Goal: Transaction & Acquisition: Purchase product/service

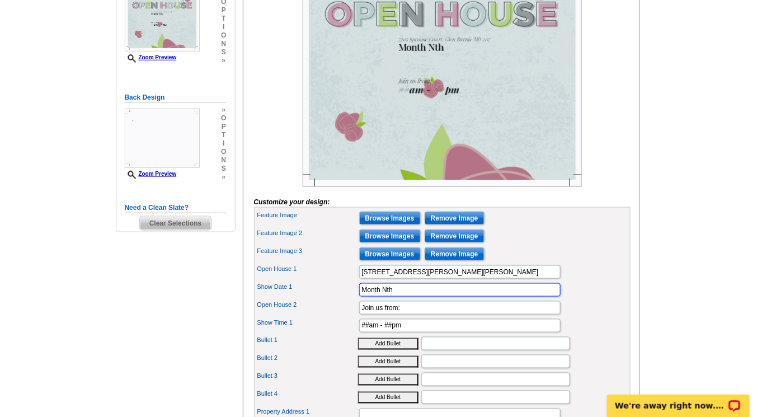
click at [400, 296] on input "Month Nth" at bounding box center [459, 289] width 201 height 13
type input "M"
click at [507, 279] on input "7205 Sprouse Court, Glen Burnie MD 207" at bounding box center [459, 271] width 201 height 13
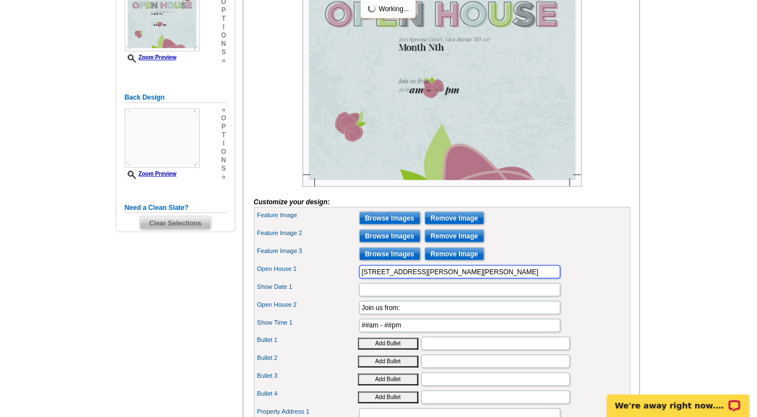
type input "7205 Sprouse Court, Glen Burnie MD"
click at [386, 296] on input "Show Date 1" at bounding box center [459, 289] width 201 height 13
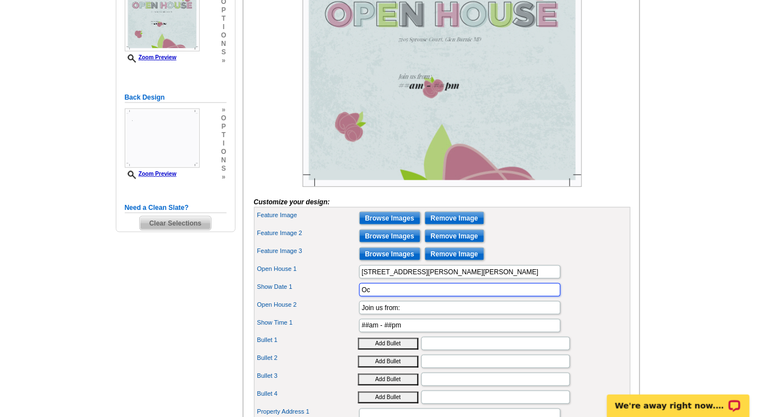
type input "O"
click at [435, 314] on input "Join us from:" at bounding box center [459, 307] width 201 height 13
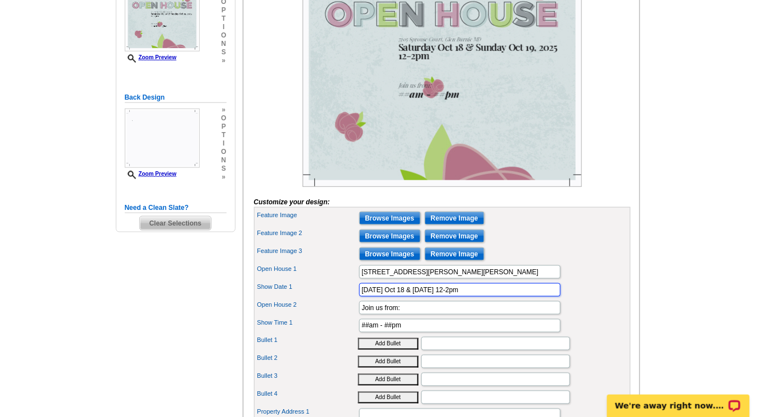
click at [491, 296] on input "Saturday Oct 18 & Sunday Oct 19, 2025 12-2pm" at bounding box center [459, 289] width 201 height 13
click at [484, 296] on input "Saturday Oct 18 & Sunday Oct 19, 2025 11am-2pm" at bounding box center [459, 289] width 201 height 13
click at [462, 296] on input "Saturday Oct 18 & Sunday Oct 19, 2025 11am-2pm" at bounding box center [459, 289] width 201 height 13
click at [460, 296] on input "Saturday, October 18, 2025 11am-2pm" at bounding box center [459, 289] width 201 height 13
click at [464, 296] on input "Saturday, October 18, 2025 11am -2pm" at bounding box center [459, 289] width 201 height 13
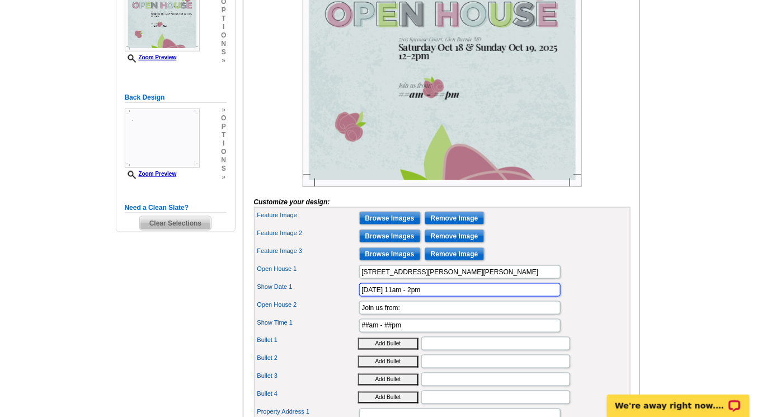
type input "Saturday, October 18, 2025 11am - 2pm"
click at [419, 317] on div "Open House 2 Join us from:" at bounding box center [442, 308] width 372 height 18
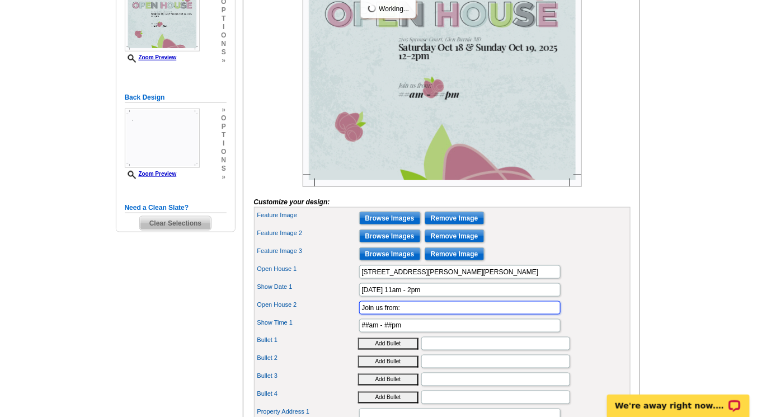
click at [418, 314] on input "Join us from:" at bounding box center [459, 307] width 201 height 13
type input "J"
type input "M"
type input "c"
click at [468, 314] on input "Come join us and meet the Agents" at bounding box center [459, 307] width 201 height 13
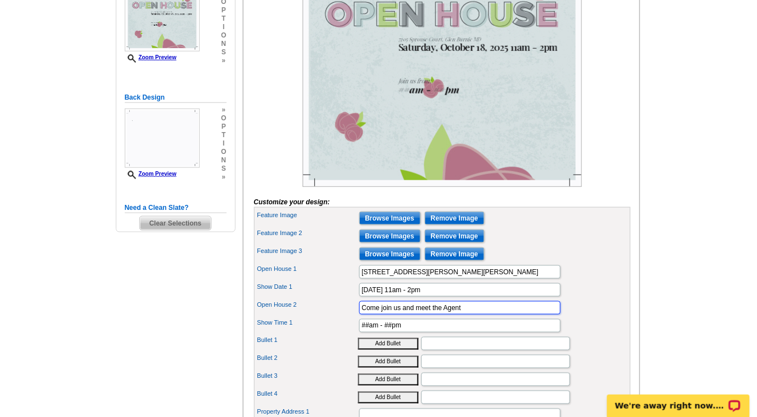
click at [400, 314] on input "Come join us and meet the Agent" at bounding box center [459, 307] width 201 height 13
click at [400, 314] on input "Come and meet the Agent" at bounding box center [459, 307] width 201 height 13
type input "Meet the Agent"
click at [430, 332] on input "##am - ##pm" at bounding box center [459, 325] width 201 height 13
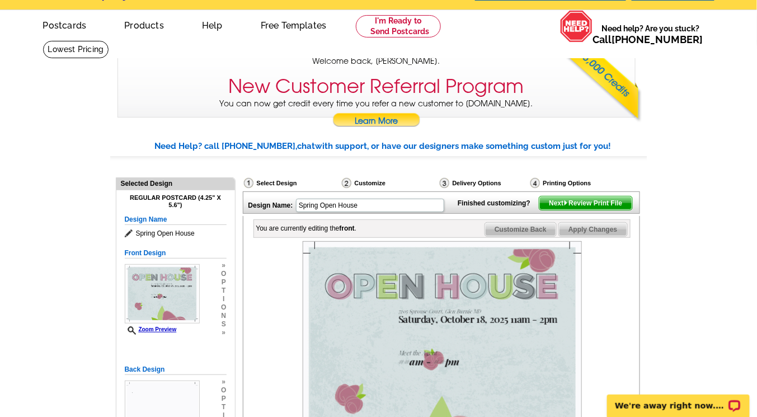
scroll to position [18, 0]
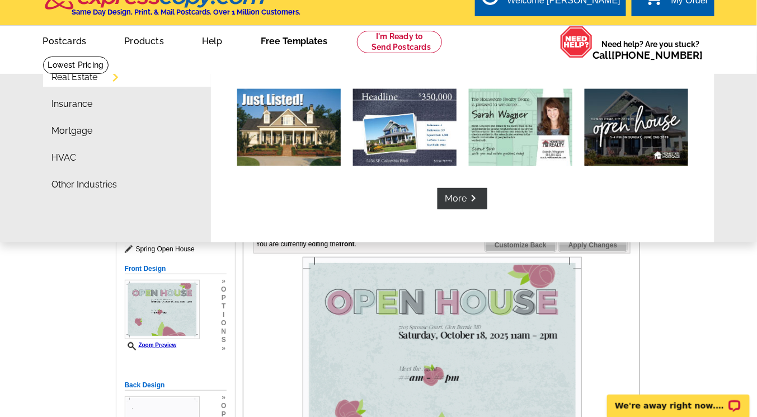
click at [291, 44] on link "Free Templates" at bounding box center [294, 40] width 103 height 26
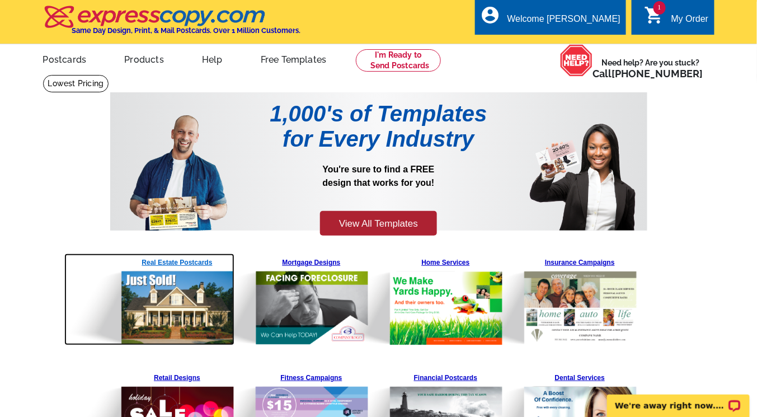
click at [204, 262] on div "Real Estate Postcards Mortgage Designs Home Services Insurance Campaigns" at bounding box center [378, 301] width 537 height 88
click at [193, 262] on img at bounding box center [149, 299] width 171 height 92
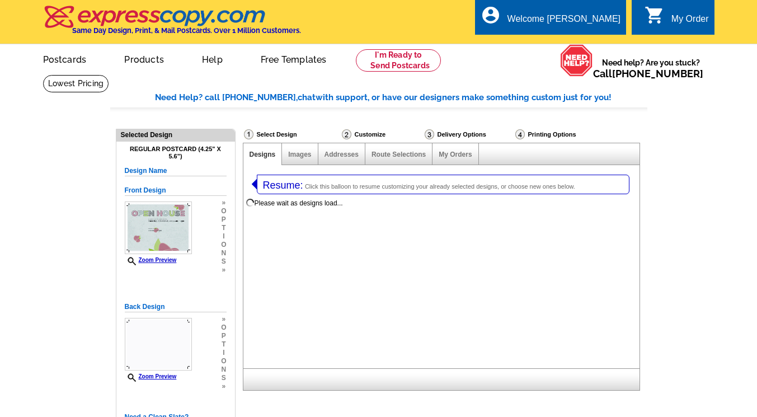
select select "1"
select select "785"
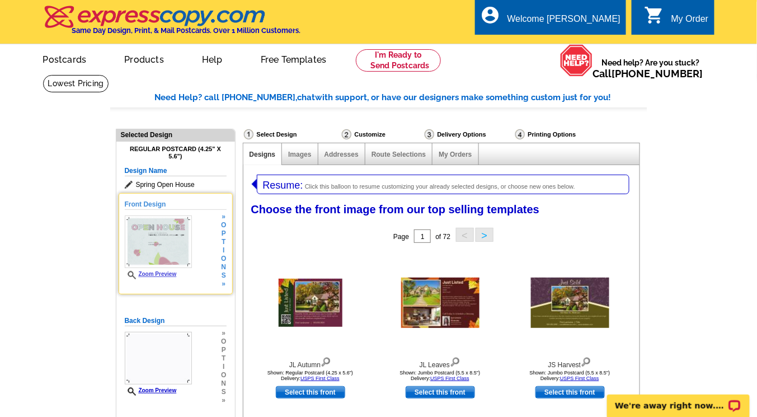
click at [224, 256] on span "o" at bounding box center [223, 258] width 5 height 8
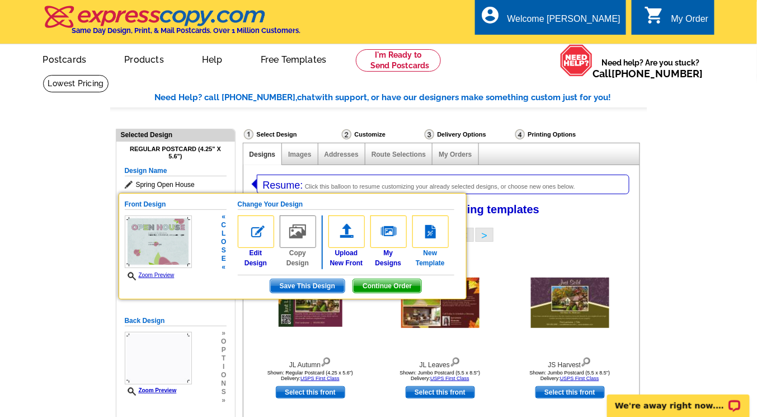
click at [421, 257] on link "New Template" at bounding box center [430, 241] width 36 height 53
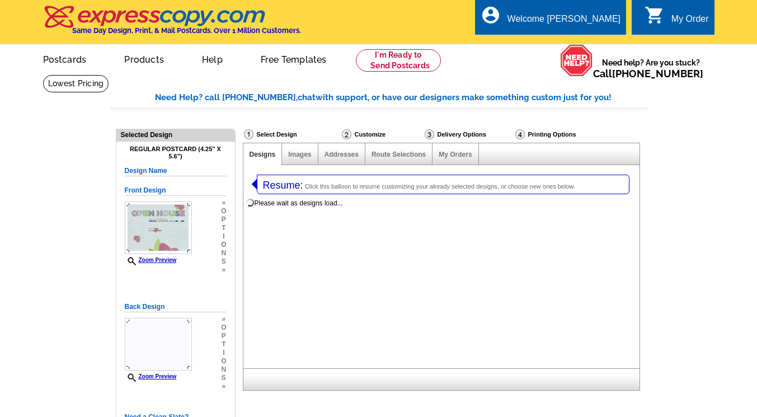
select select "1"
select select "785"
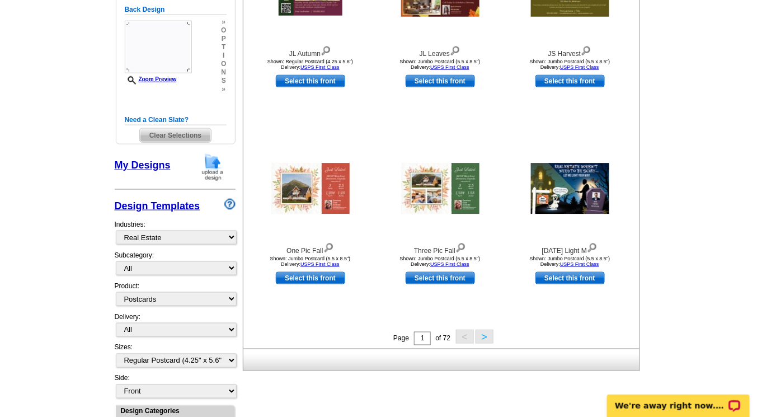
scroll to position [327, 0]
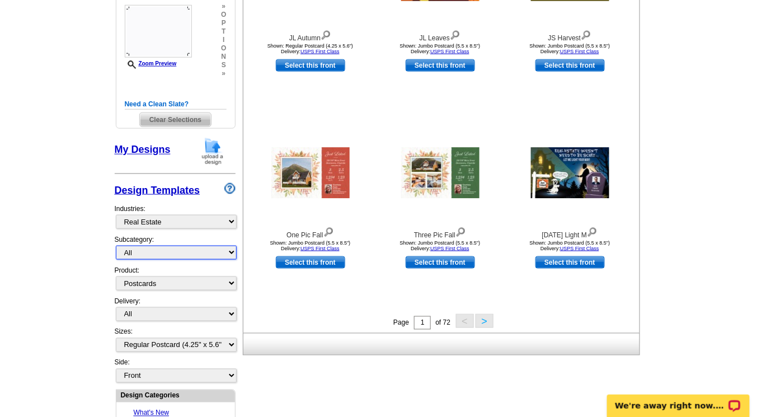
click at [231, 248] on select "All RE/MAX® Referrals Keller Williams® Berkshire Hathaway Home Services Century…" at bounding box center [176, 253] width 121 height 14
select select "792"
click at [116, 246] on select "All RE/MAX® Referrals Keller Williams® Berkshire Hathaway Home Services Century…" at bounding box center [176, 253] width 121 height 14
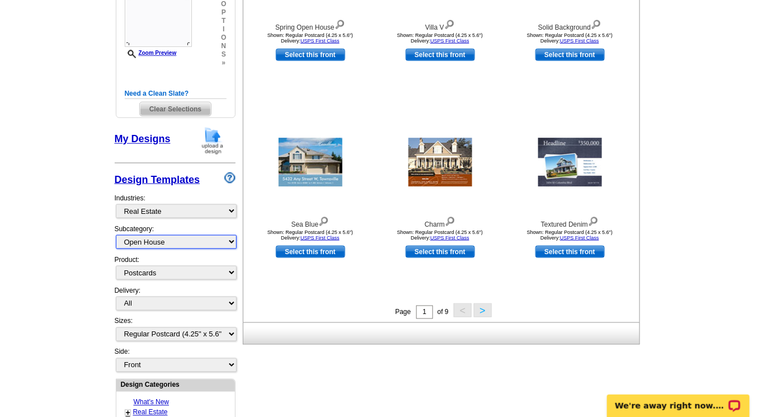
scroll to position [345, 0]
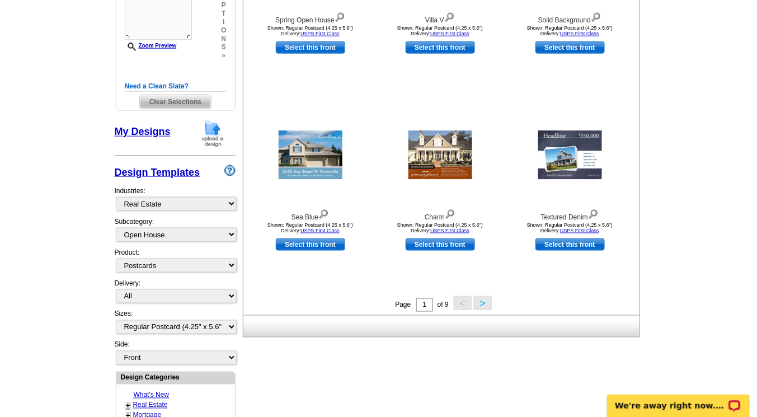
click at [489, 307] on button ">" at bounding box center [483, 303] width 18 height 14
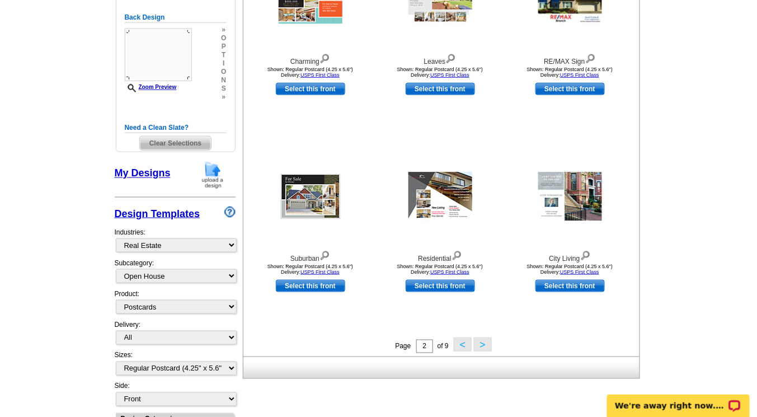
scroll to position [315, 0]
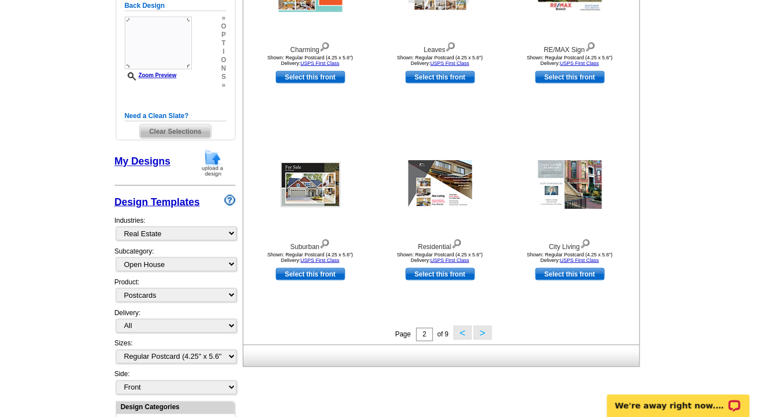
click at [481, 331] on button ">" at bounding box center [483, 333] width 18 height 14
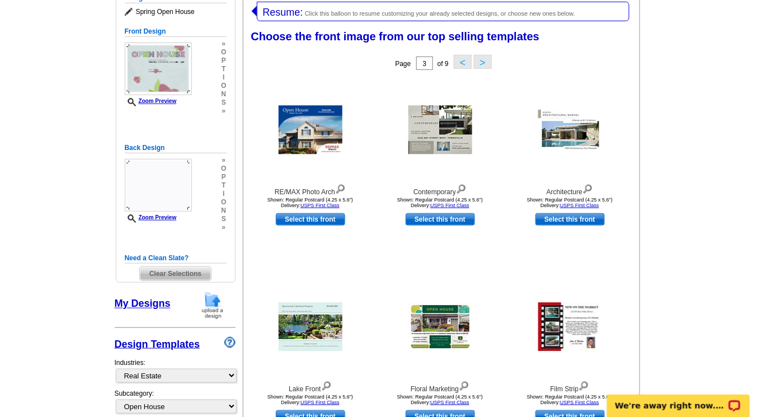
scroll to position [172, 0]
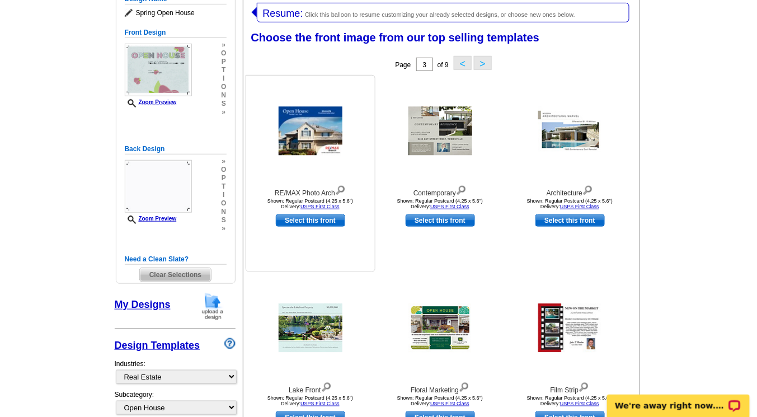
click at [313, 119] on img at bounding box center [311, 131] width 64 height 49
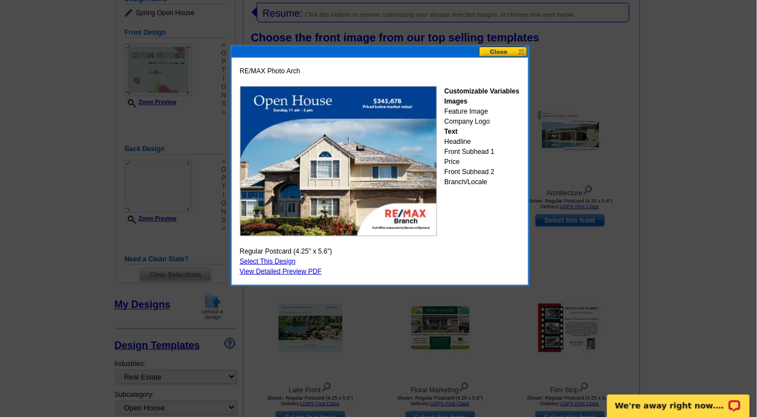
click at [274, 259] on link "Select This Design" at bounding box center [268, 261] width 56 height 8
select select "back"
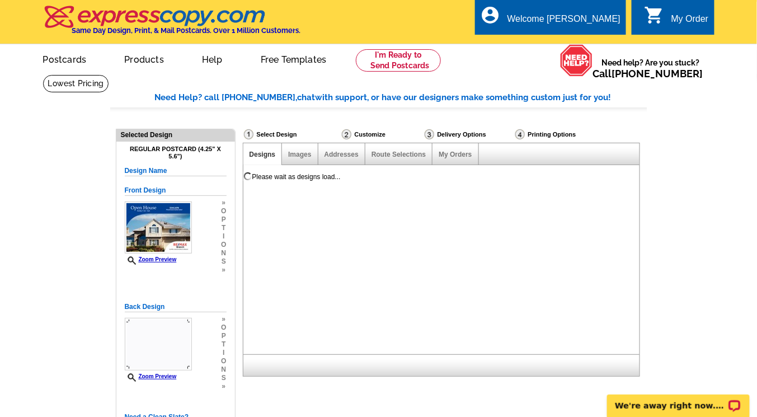
scroll to position [0, 0]
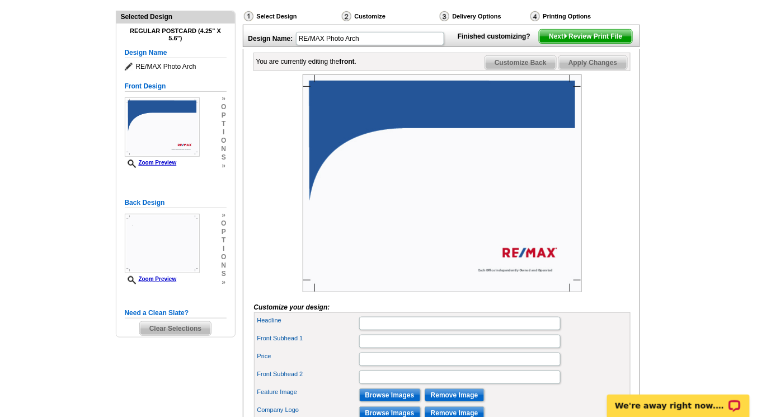
scroll to position [124, 0]
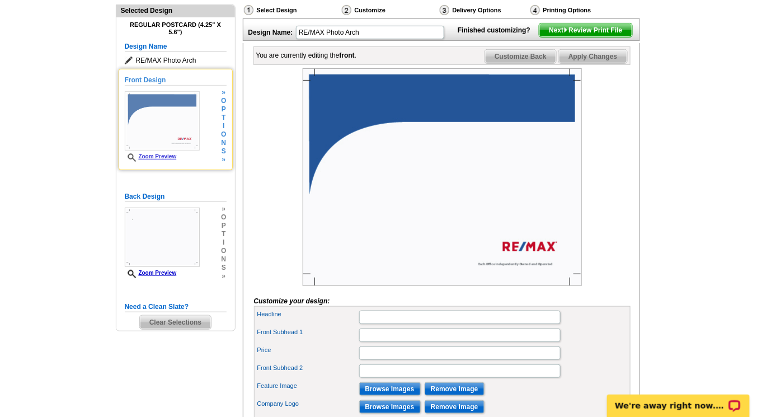
click at [171, 114] on img at bounding box center [162, 120] width 75 height 59
click at [188, 138] on img at bounding box center [162, 120] width 75 height 59
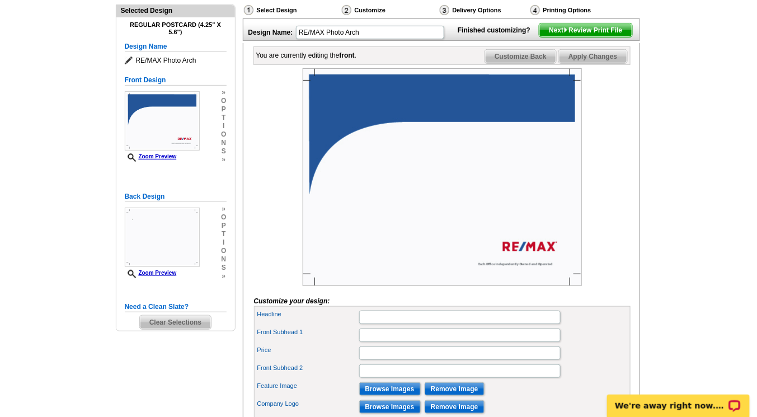
click at [534, 272] on img at bounding box center [442, 177] width 279 height 218
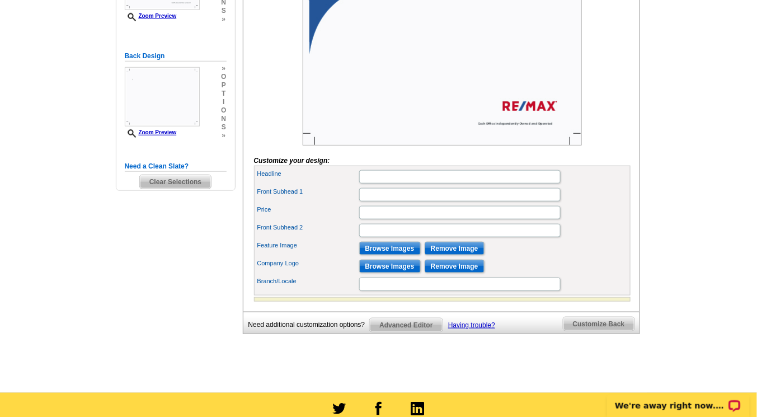
scroll to position [265, 0]
click at [376, 272] on input "Browse Images" at bounding box center [390, 265] width 62 height 13
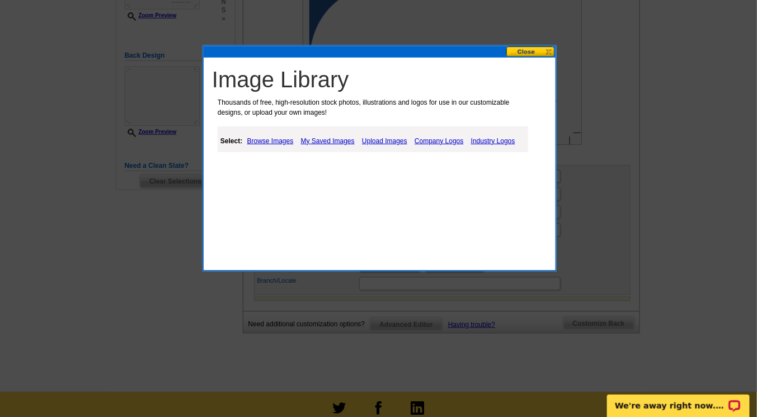
click at [394, 138] on link "Upload Images" at bounding box center [384, 140] width 51 height 13
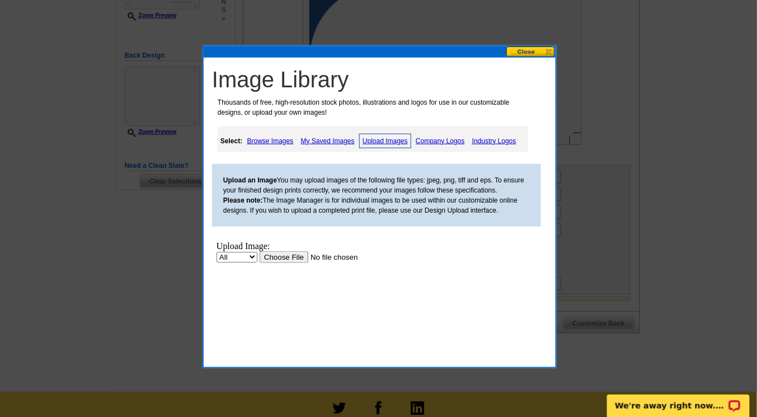
scroll to position [0, 0]
click at [279, 259] on input "file" at bounding box center [330, 257] width 142 height 12
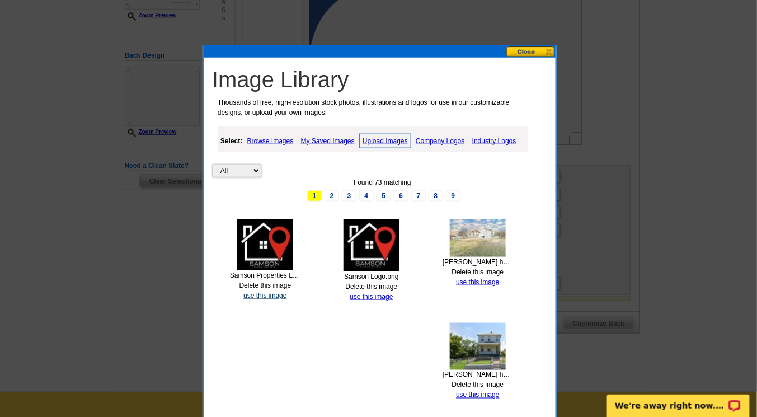
click at [273, 294] on link "use this image" at bounding box center [264, 295] width 43 height 8
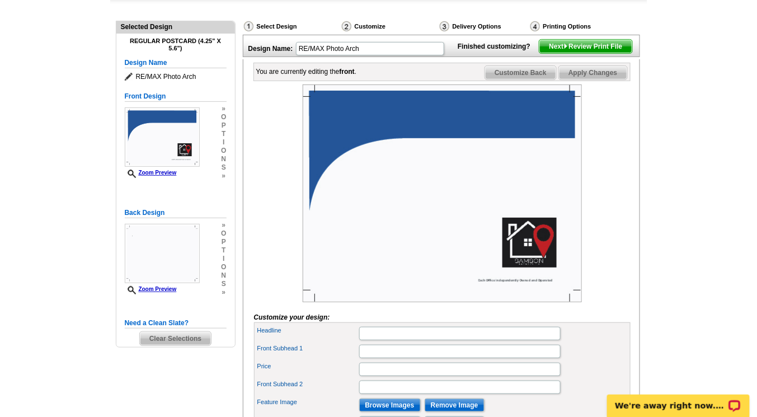
scroll to position [117, 0]
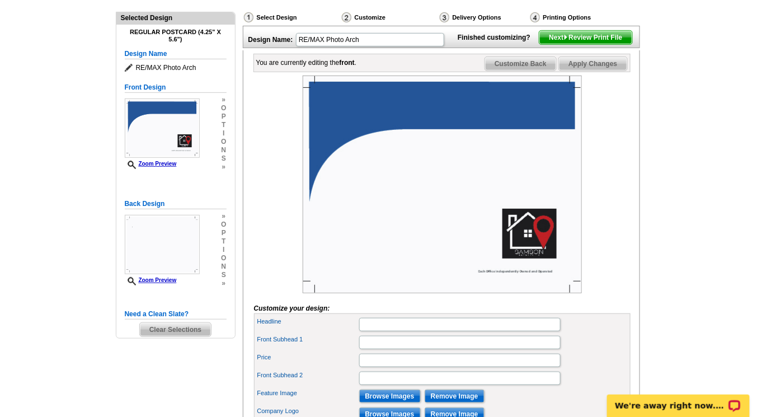
click at [358, 187] on img at bounding box center [442, 185] width 279 height 218
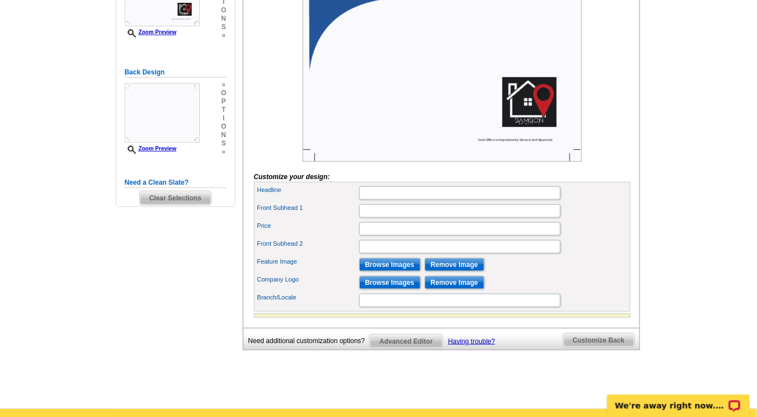
scroll to position [260, 0]
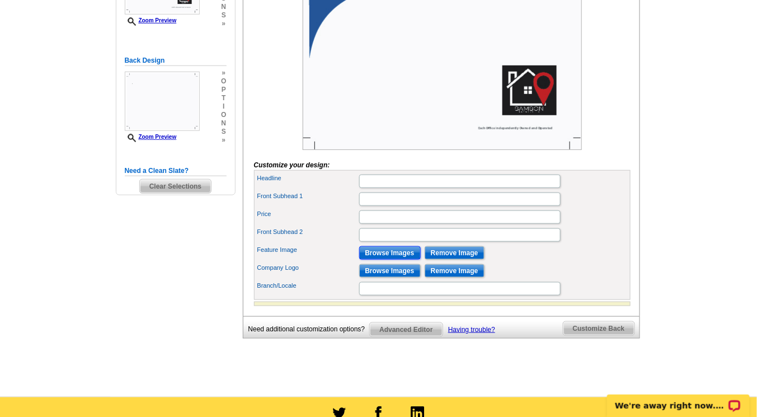
click at [388, 260] on input "Browse Images" at bounding box center [390, 252] width 62 height 13
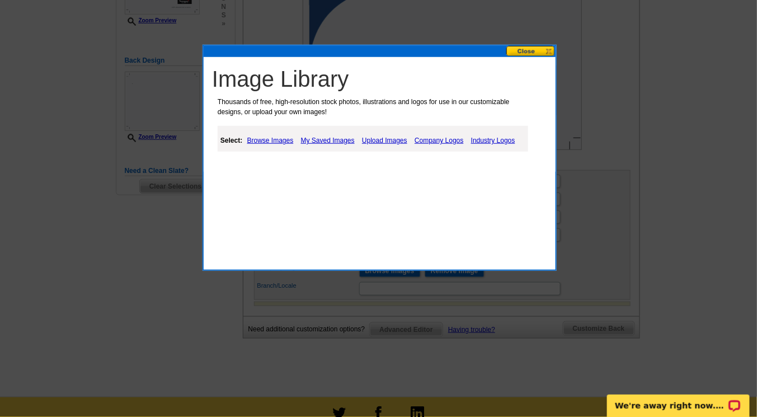
click at [379, 139] on link "Upload Images" at bounding box center [384, 140] width 51 height 13
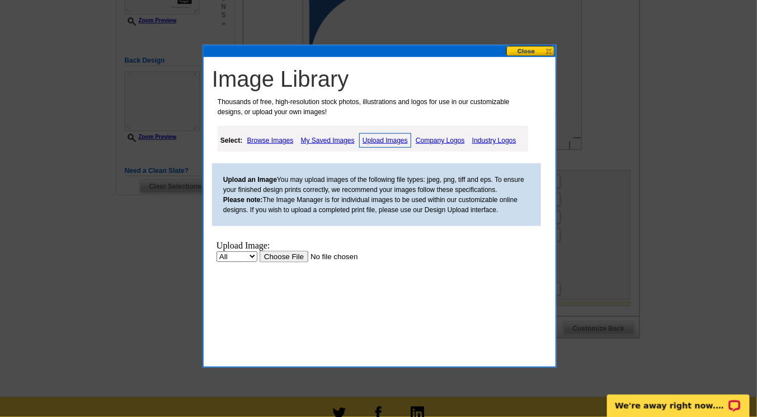
scroll to position [0, 0]
click at [285, 255] on input "file" at bounding box center [330, 256] width 142 height 12
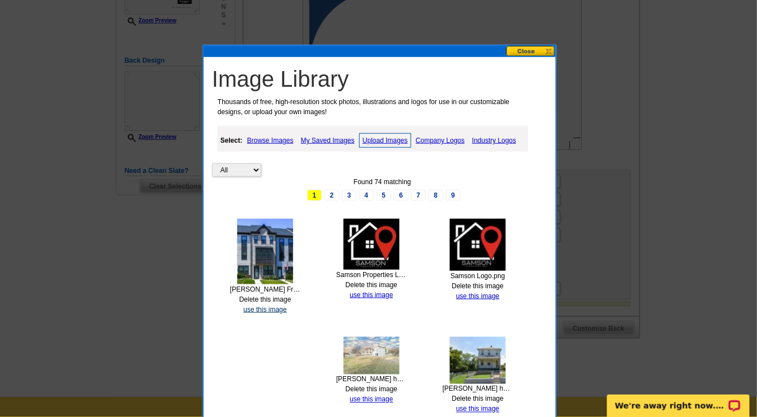
click at [268, 308] on link "use this image" at bounding box center [264, 309] width 43 height 8
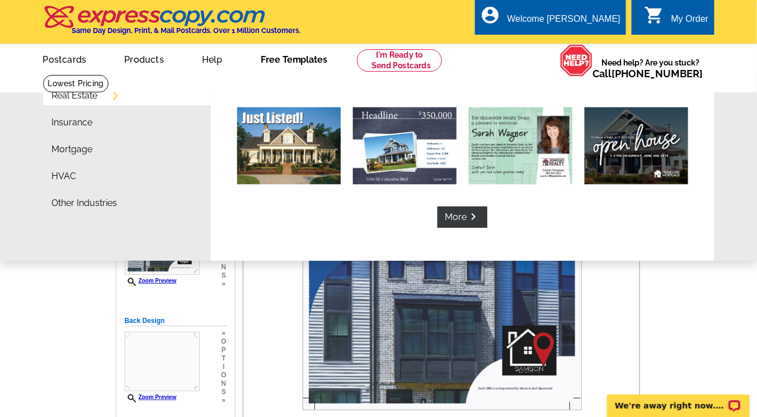
click at [291, 60] on link "Free Templates" at bounding box center [294, 58] width 103 height 26
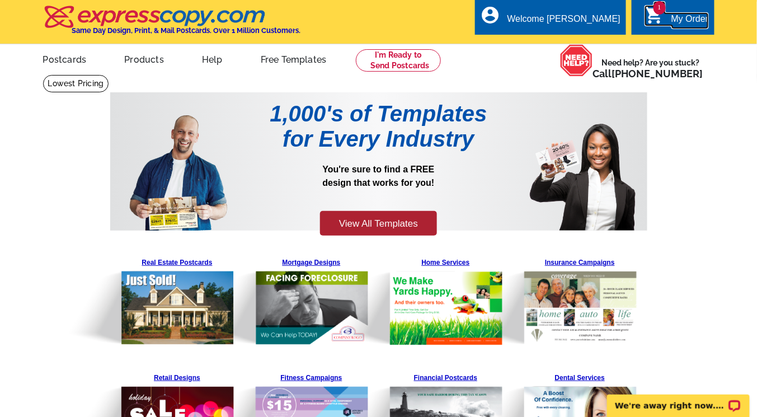
click at [664, 12] on link "1 shopping_cart My Order" at bounding box center [676, 19] width 64 height 14
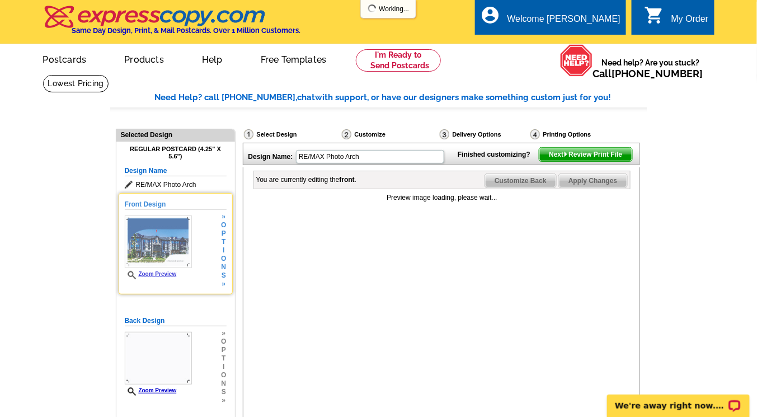
click at [155, 239] on img at bounding box center [158, 241] width 67 height 53
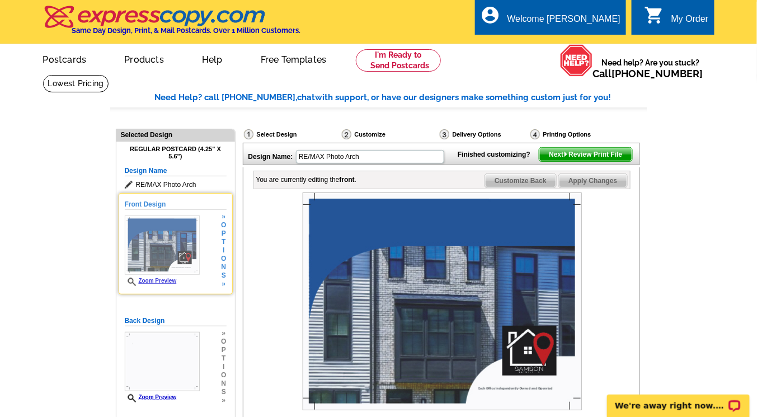
click at [166, 253] on img at bounding box center [162, 244] width 75 height 59
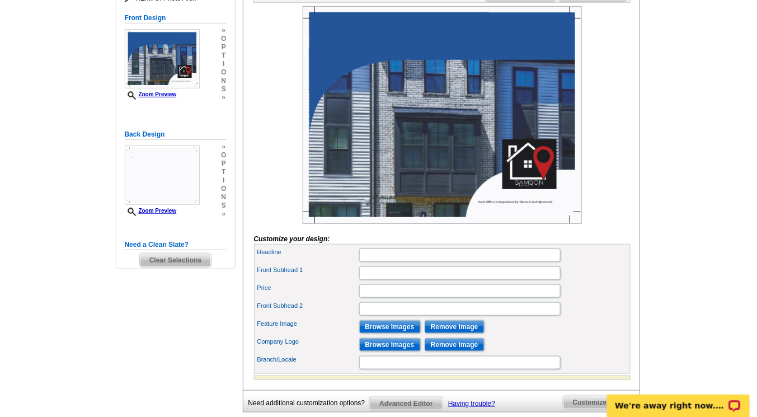
scroll to position [205, 0]
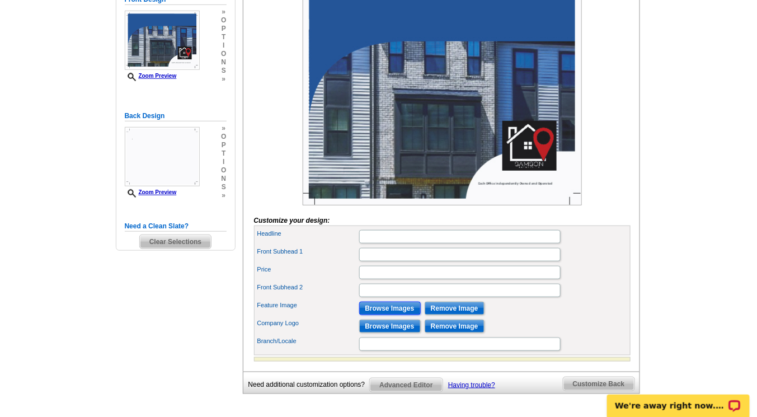
click at [398, 315] on input "Browse Images" at bounding box center [390, 307] width 62 height 13
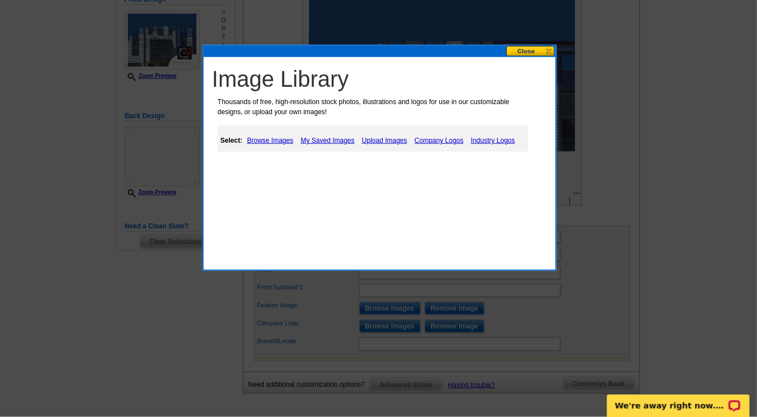
click at [375, 142] on link "Upload Images" at bounding box center [384, 140] width 51 height 13
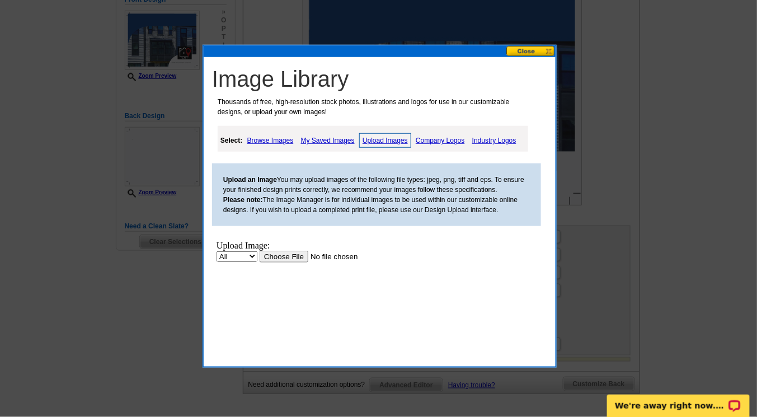
scroll to position [0, 0]
click at [275, 258] on input "file" at bounding box center [330, 257] width 142 height 12
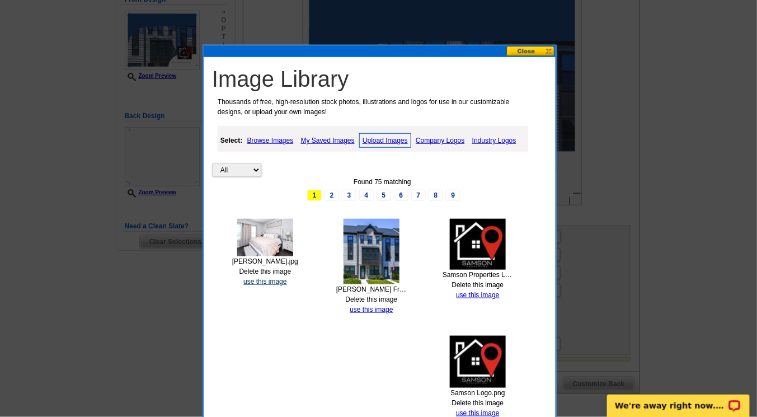
click at [268, 277] on link "use this image" at bounding box center [264, 281] width 43 height 8
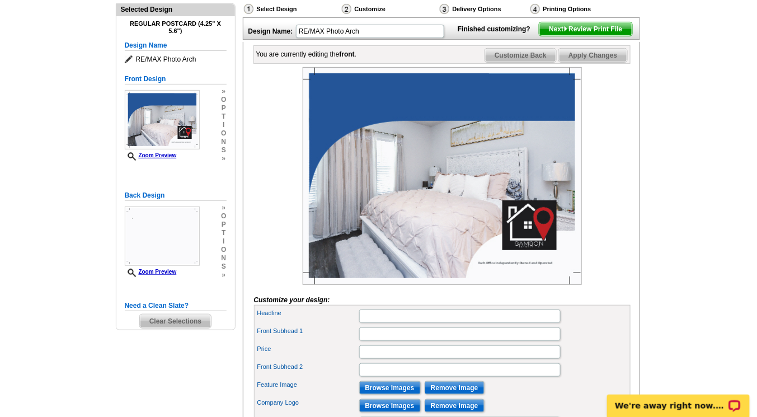
scroll to position [149, 0]
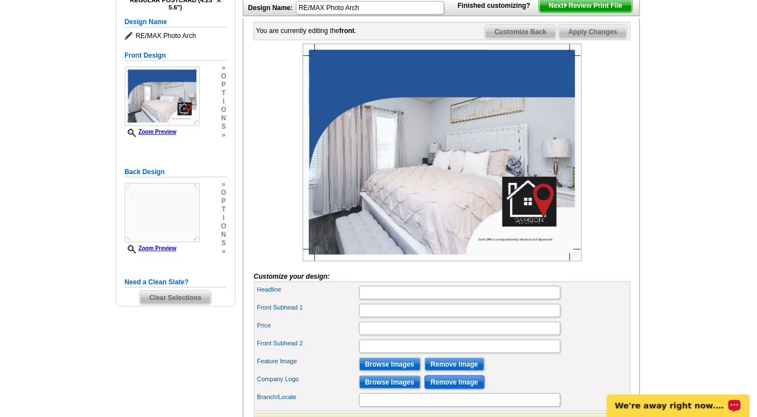
click at [456, 389] on input "Remove Image" at bounding box center [455, 381] width 60 height 13
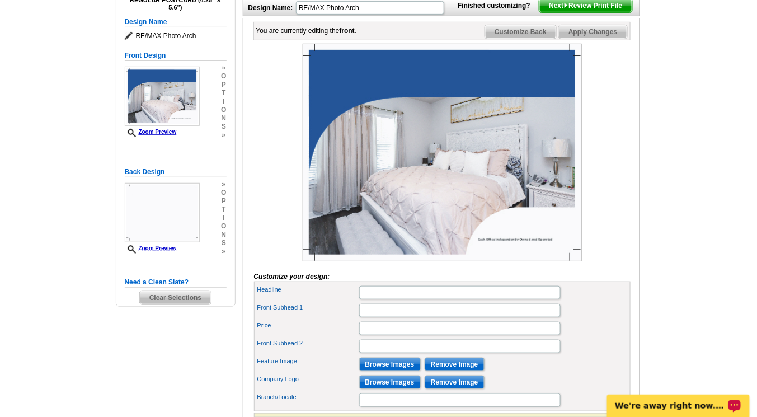
click at [493, 391] on div "Company Logo Browse Images Remove Image" at bounding box center [442, 382] width 372 height 18
click at [388, 371] on input "Browse Images" at bounding box center [390, 363] width 62 height 13
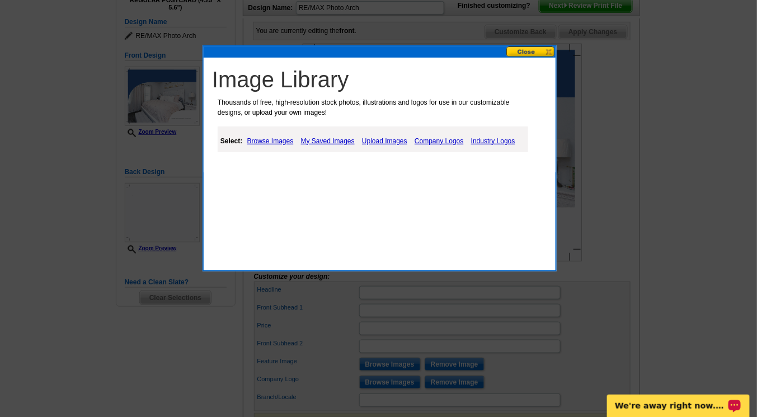
click at [381, 140] on link "Upload Images" at bounding box center [384, 140] width 51 height 13
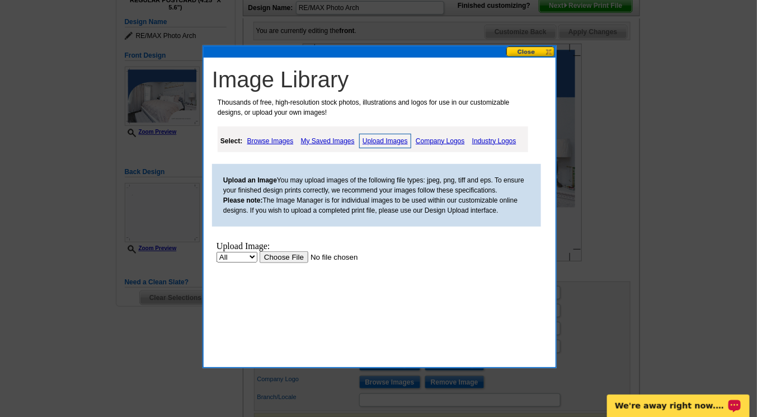
scroll to position [0, 0]
click at [248, 261] on select "All Property" at bounding box center [236, 256] width 41 height 11
click at [270, 257] on input "file" at bounding box center [330, 257] width 142 height 12
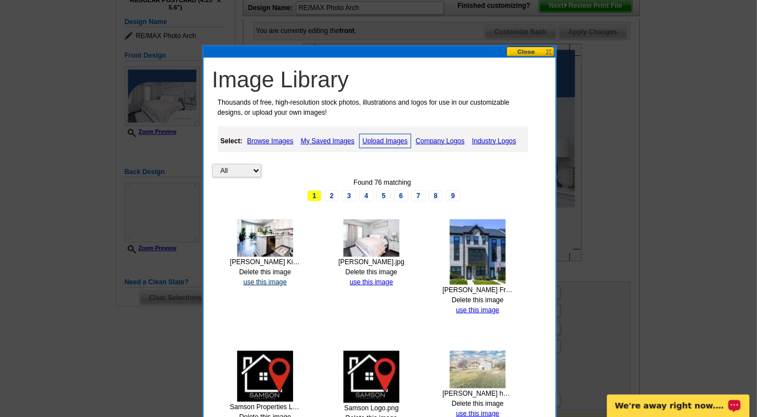
click at [263, 278] on link "use this image" at bounding box center [264, 282] width 43 height 8
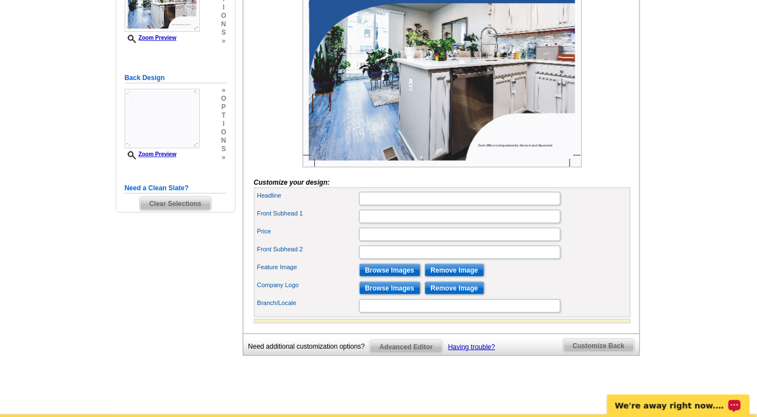
scroll to position [254, 0]
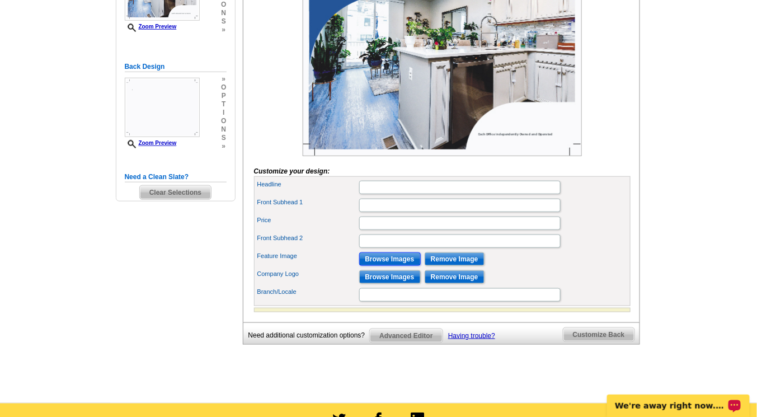
click at [385, 266] on input "Browse Images" at bounding box center [390, 258] width 62 height 13
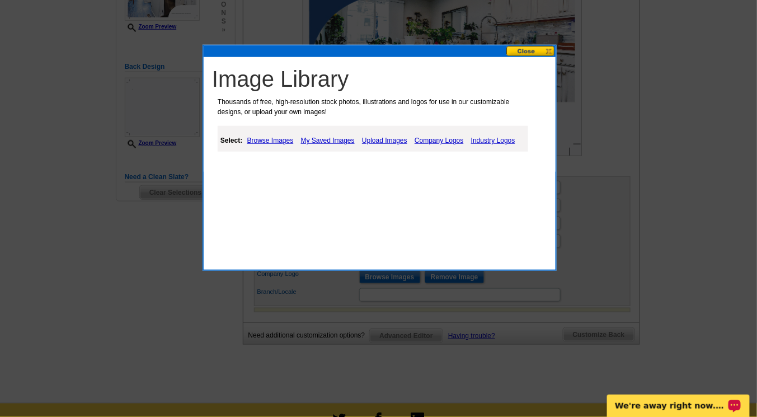
click at [379, 140] on link "Upload Images" at bounding box center [384, 140] width 51 height 13
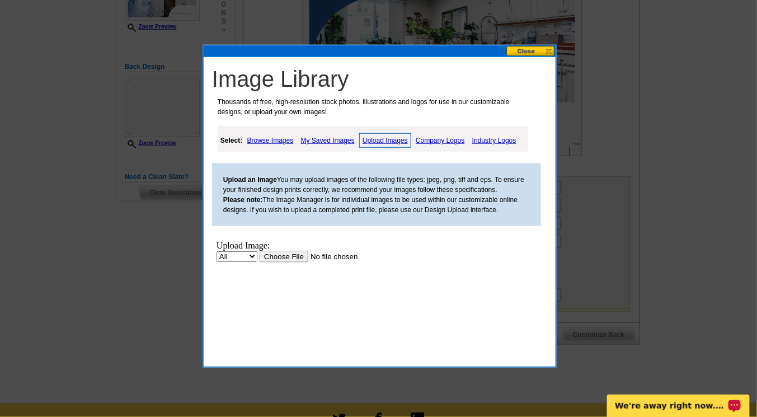
scroll to position [0, 0]
click at [279, 255] on input "file" at bounding box center [330, 257] width 142 height 12
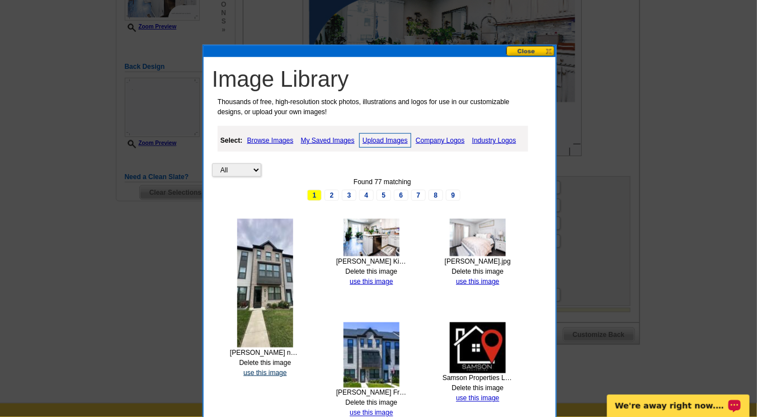
click at [266, 370] on link "use this image" at bounding box center [264, 373] width 43 height 8
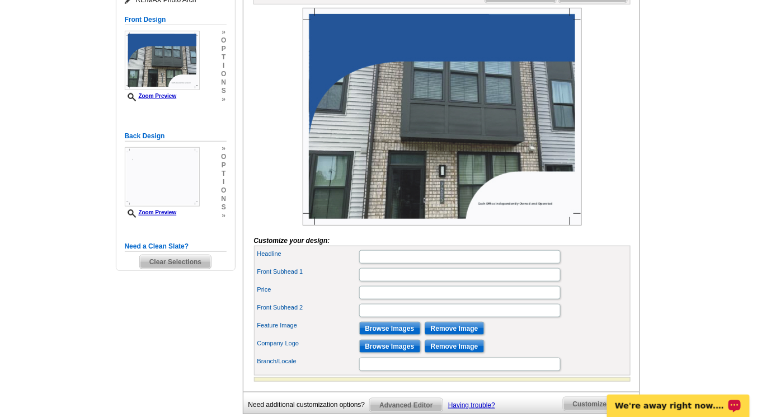
scroll to position [262, 0]
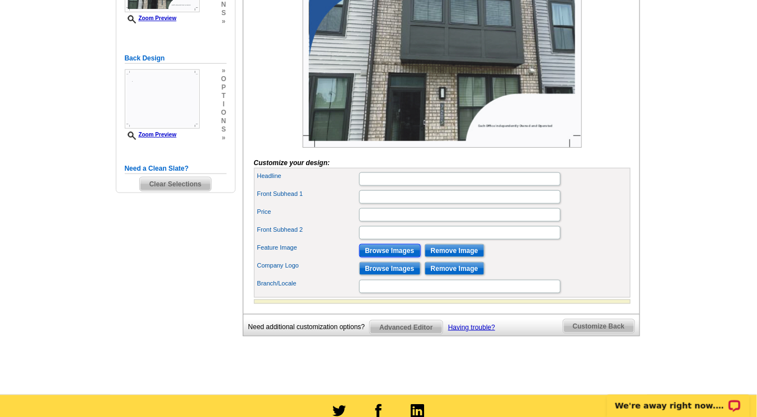
click at [394, 257] on input "Browse Images" at bounding box center [390, 250] width 62 height 13
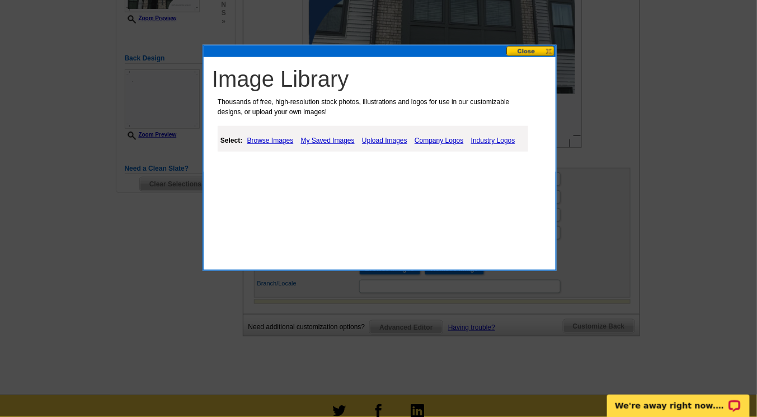
drag, startPoint x: 394, startPoint y: 263, endPoint x: 406, endPoint y: 165, distance: 98.7
click at [406, 165] on div "Image Library Thousands of free, high-resolution stock photos, illustrations an…" at bounding box center [379, 158] width 354 height 226
click at [384, 138] on link "Upload Images" at bounding box center [384, 140] width 51 height 13
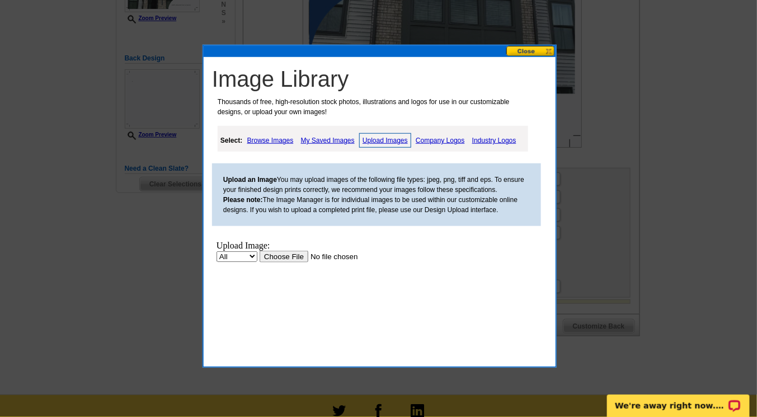
scroll to position [0, 0]
click at [280, 258] on input "file" at bounding box center [330, 257] width 142 height 12
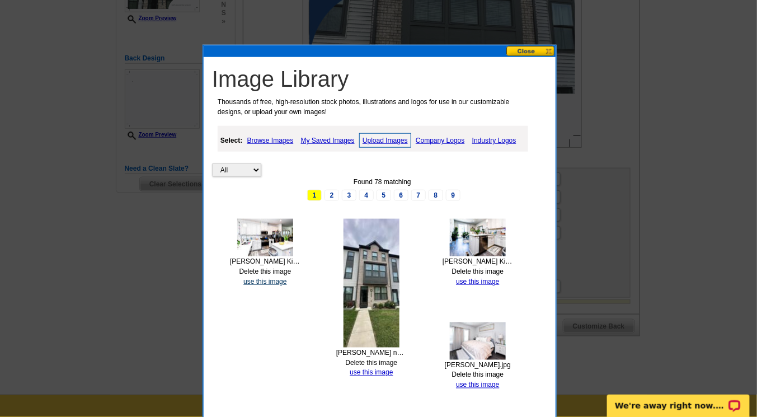
click at [270, 279] on link "use this image" at bounding box center [264, 281] width 43 height 8
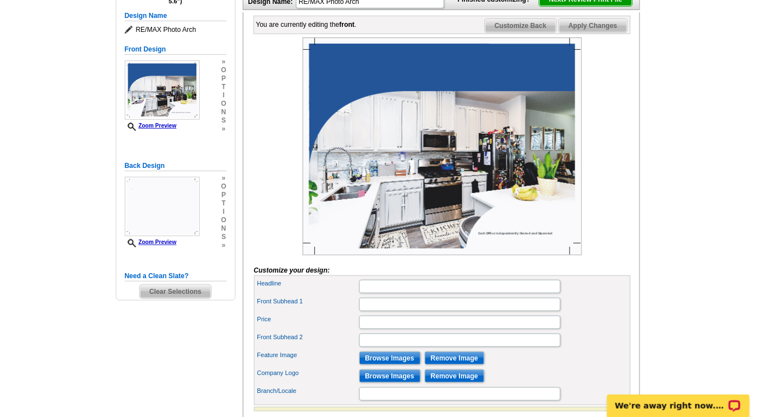
scroll to position [220, 0]
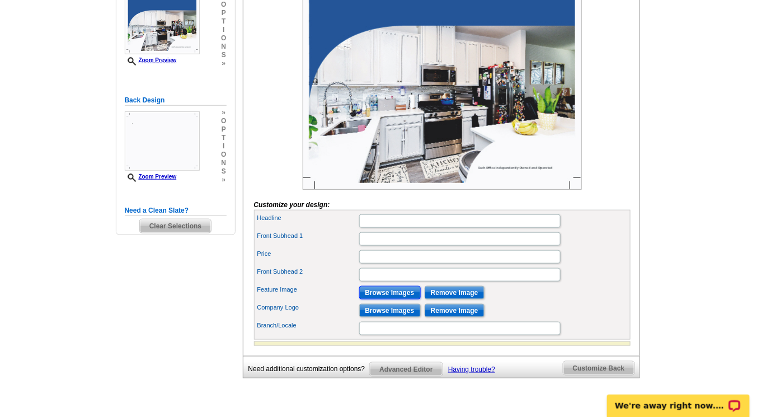
click at [394, 299] on input "Browse Images" at bounding box center [390, 292] width 62 height 13
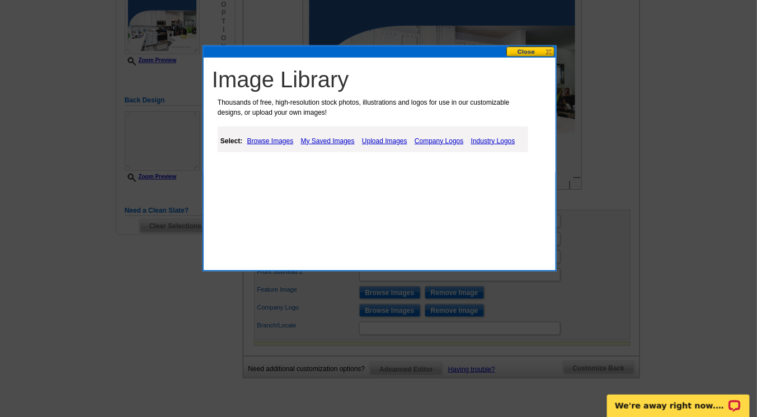
click at [374, 140] on link "Upload Images" at bounding box center [384, 140] width 51 height 13
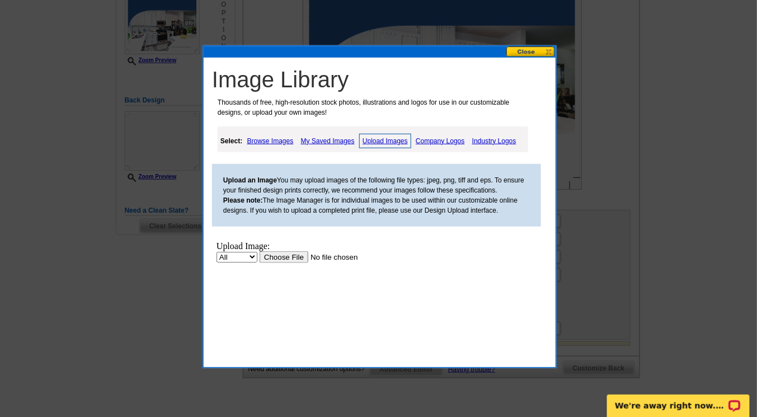
scroll to position [0, 0]
click at [281, 256] on input "file" at bounding box center [330, 257] width 142 height 12
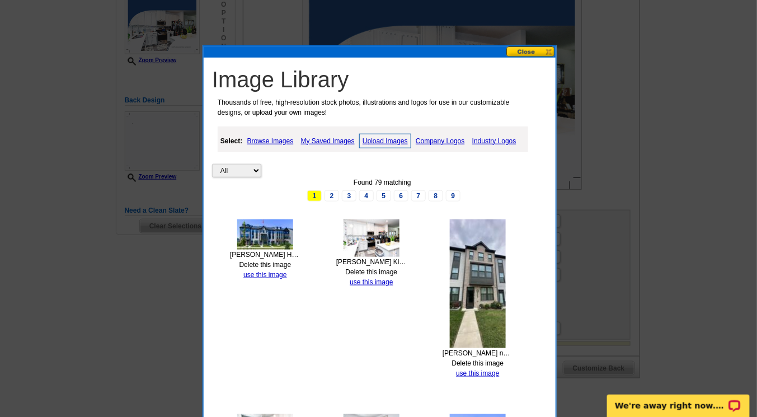
click at [265, 267] on div "[PERSON_NAME] House- FRONT.jpg Delete this image use this image" at bounding box center [265, 249] width 70 height 60
click at [265, 273] on link "use this image" at bounding box center [264, 275] width 43 height 8
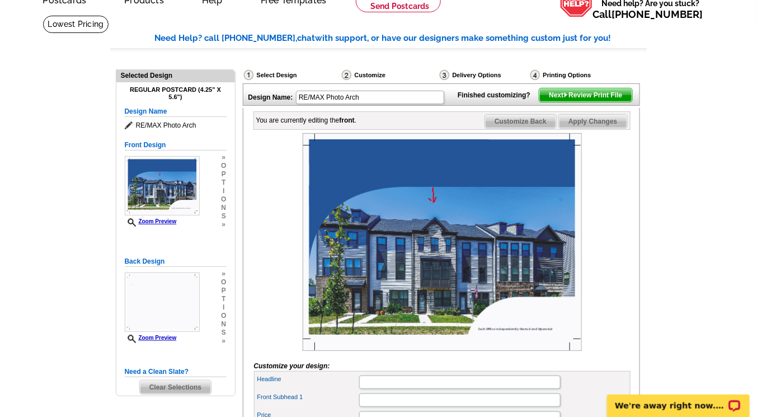
scroll to position [95, 0]
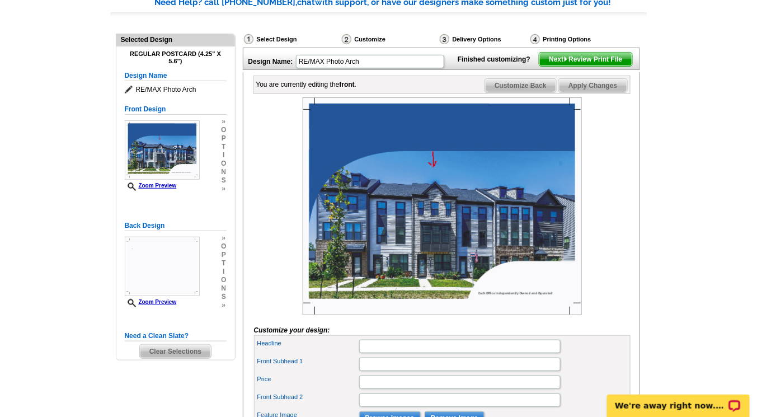
click at [450, 224] on img at bounding box center [442, 206] width 279 height 218
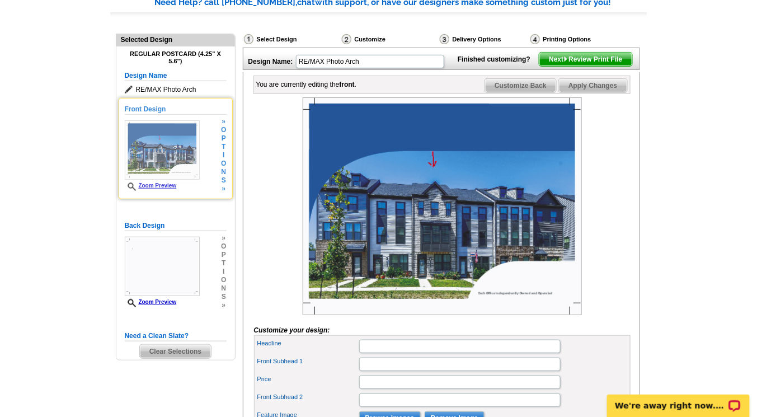
click at [130, 184] on icon at bounding box center [133, 186] width 11 height 8
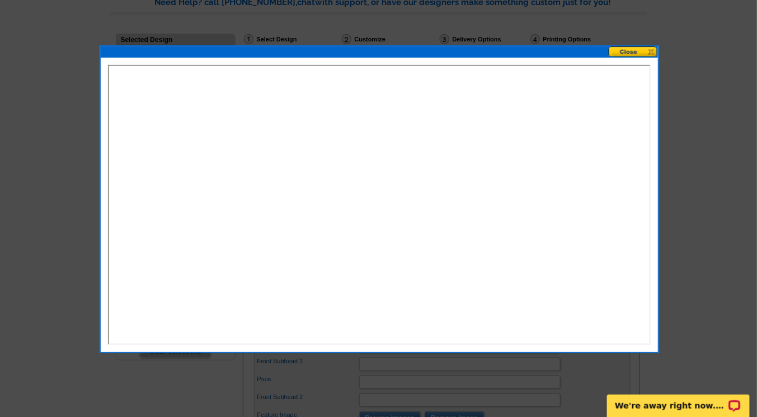
click at [624, 46] on button at bounding box center [633, 51] width 49 height 11
